Goal: Task Accomplishment & Management: Manage account settings

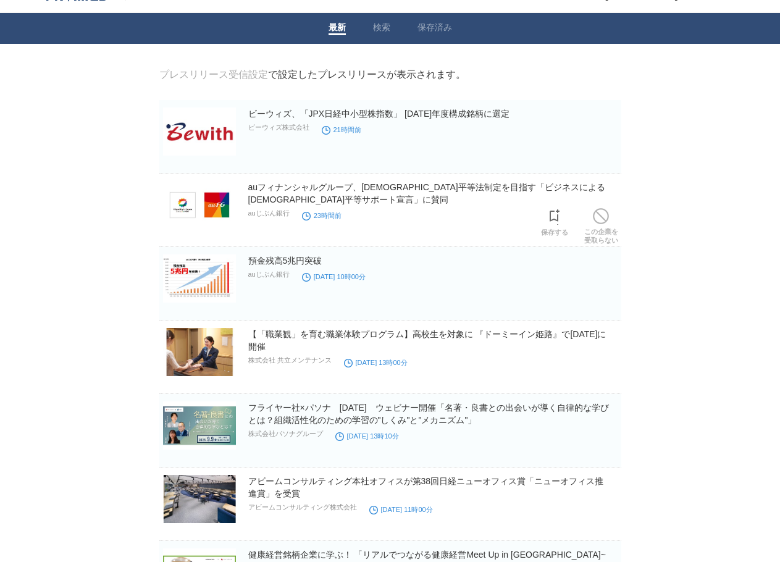
scroll to position [124, 0]
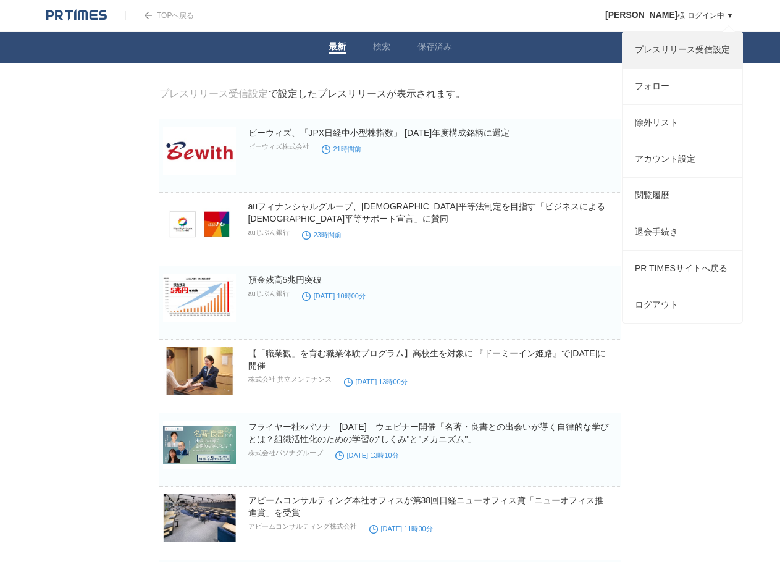
click at [687, 51] on link "プレスリリース受信設定" at bounding box center [683, 50] width 120 height 36
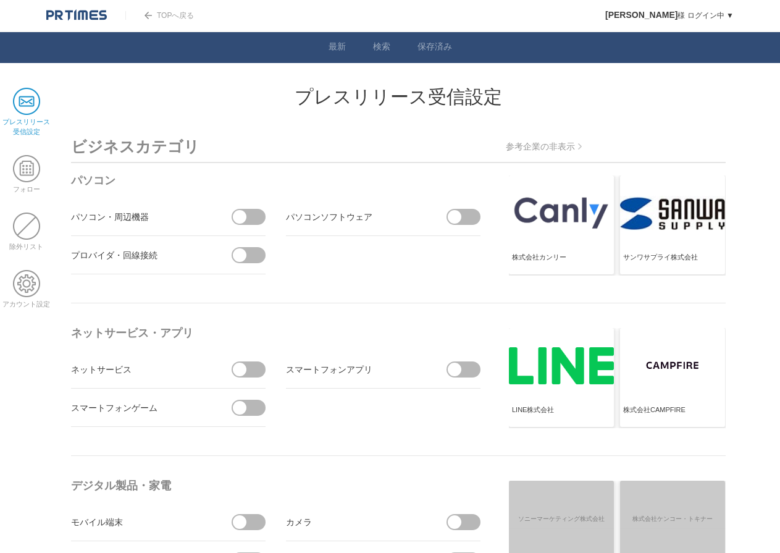
click at [251, 218] on span at bounding box center [253, 217] width 26 height 16
click at [0, 0] on input "checkbox" at bounding box center [0, 0] width 0 height 0
click at [249, 220] on span at bounding box center [245, 217] width 26 height 16
click at [0, 0] on input "受信しない" at bounding box center [0, 0] width 0 height 0
click at [23, 279] on span at bounding box center [26, 283] width 27 height 27
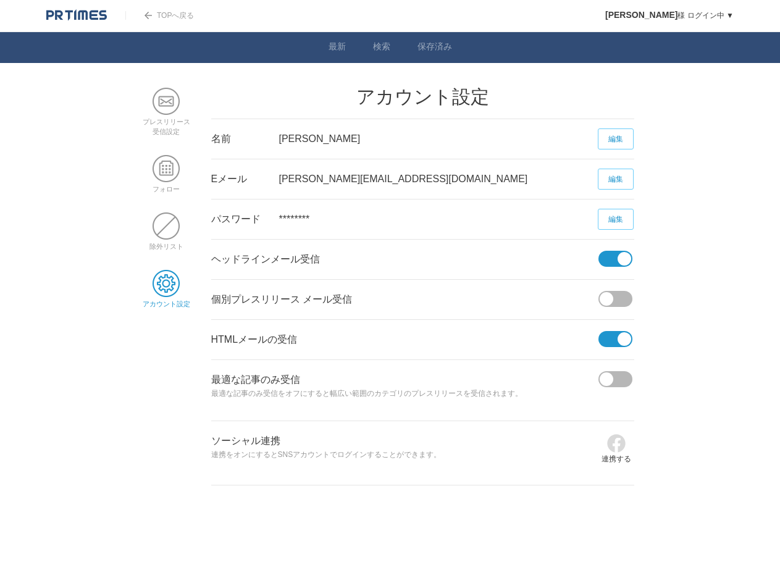
click at [614, 264] on span at bounding box center [611, 259] width 26 height 16
click at [0, 0] on input "checkbox" at bounding box center [0, 0] width 0 height 0
